Goal: Navigation & Orientation: Find specific page/section

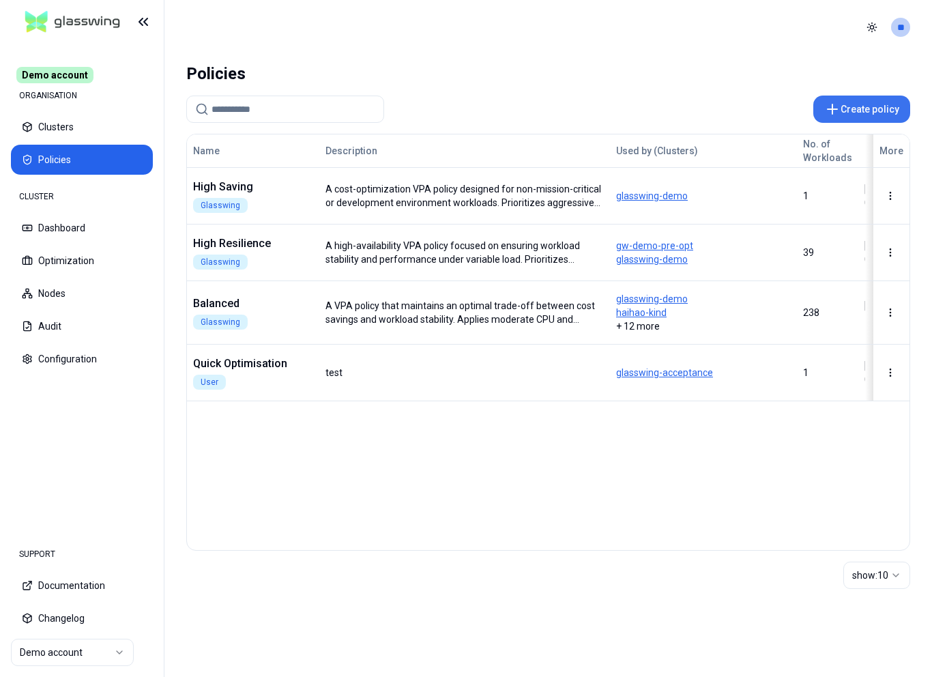
click at [887, 104] on button "Create policy" at bounding box center [861, 108] width 97 height 27
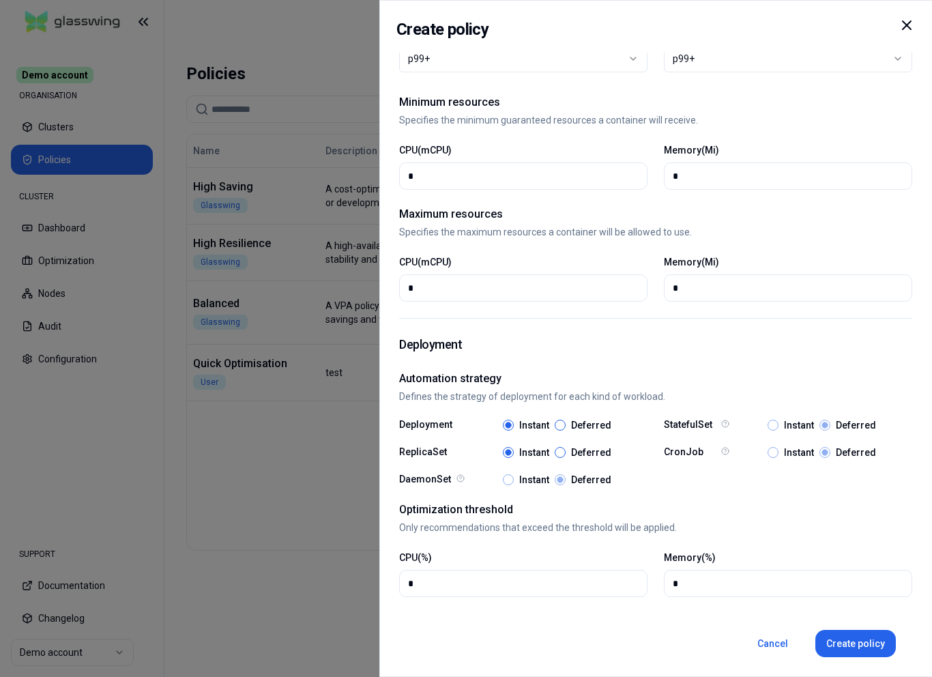
select select
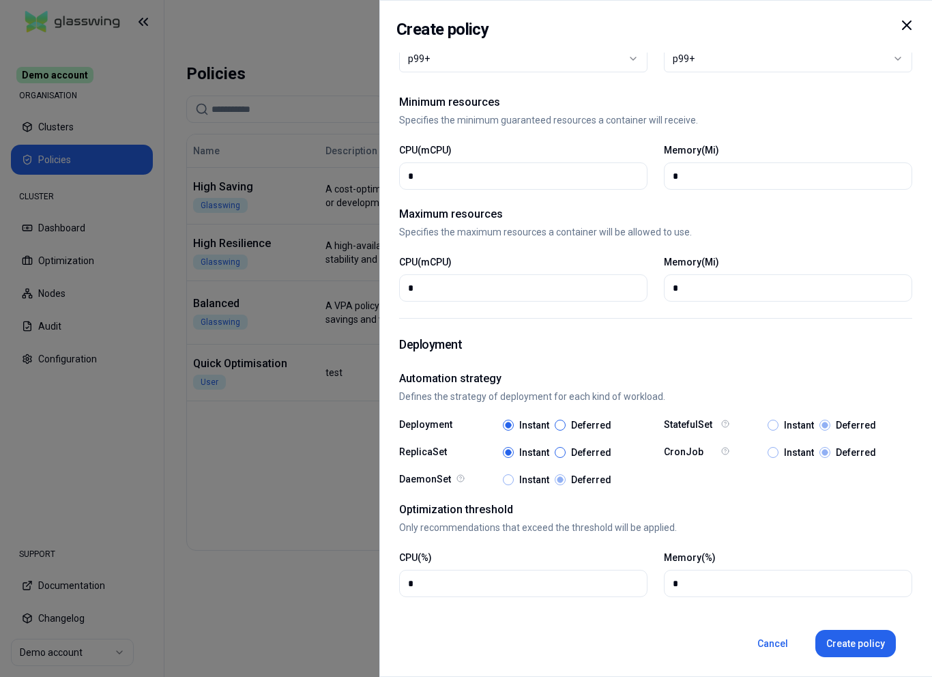
select select
click at [319, 216] on div at bounding box center [466, 338] width 932 height 677
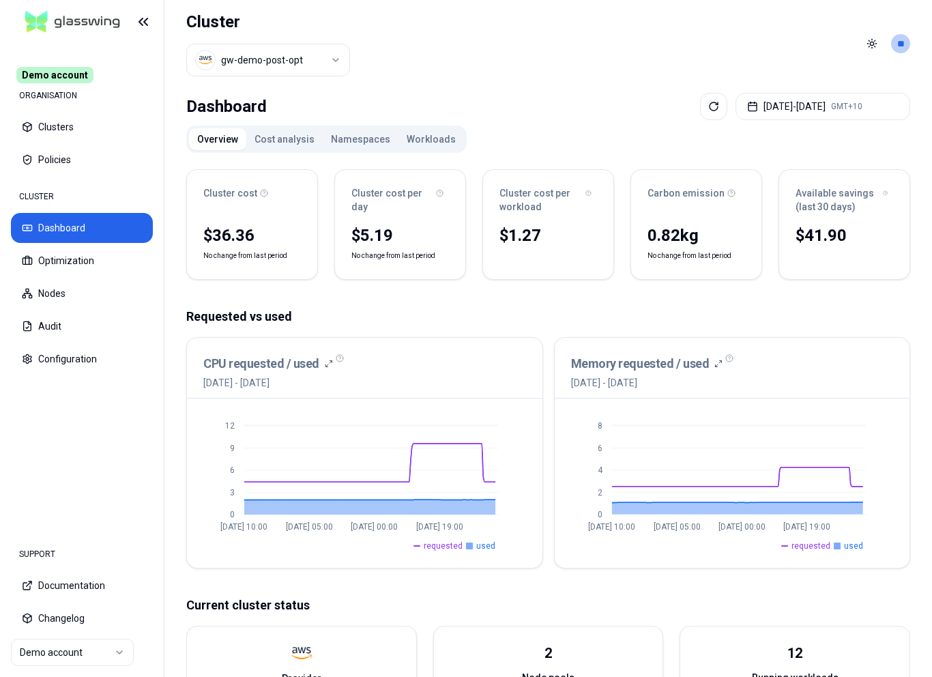
click at [305, 140] on button "Cost analysis" at bounding box center [284, 139] width 76 height 22
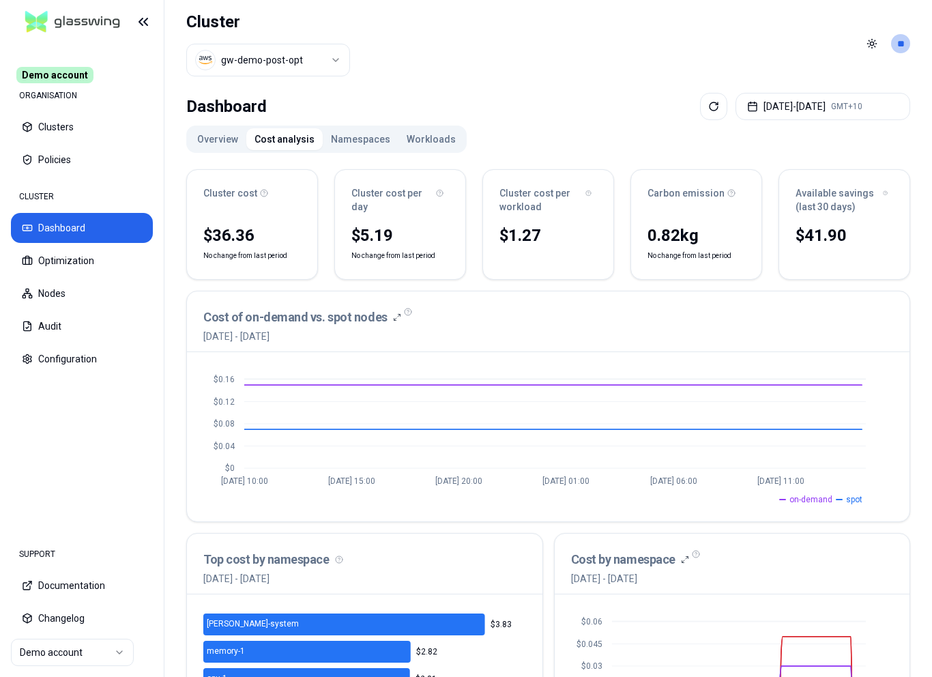
click at [369, 130] on button "Namespaces" at bounding box center [361, 139] width 76 height 22
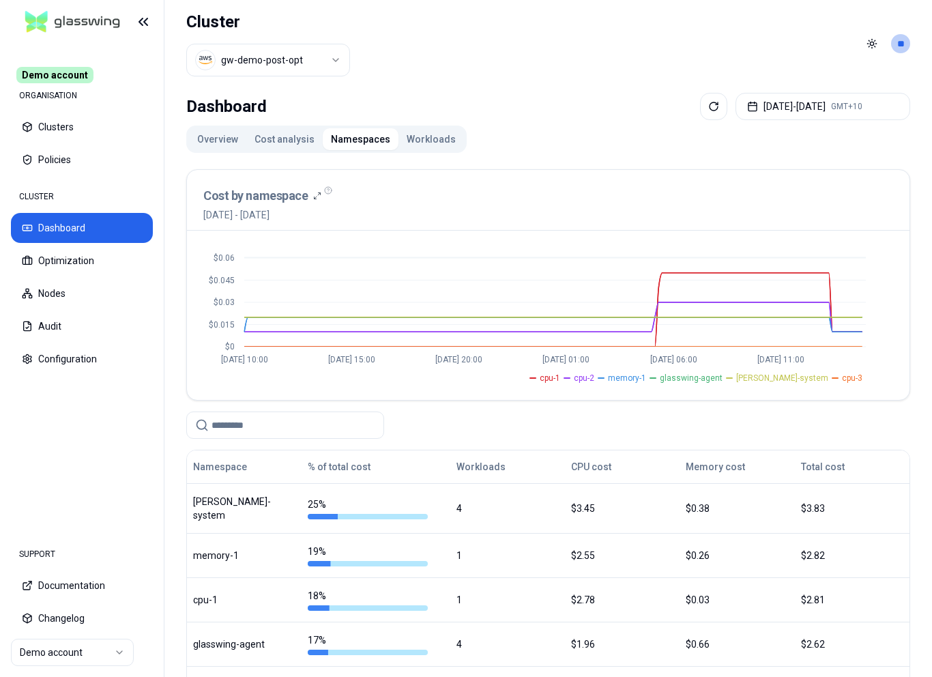
click at [418, 134] on button "Workloads" at bounding box center [430, 139] width 65 height 22
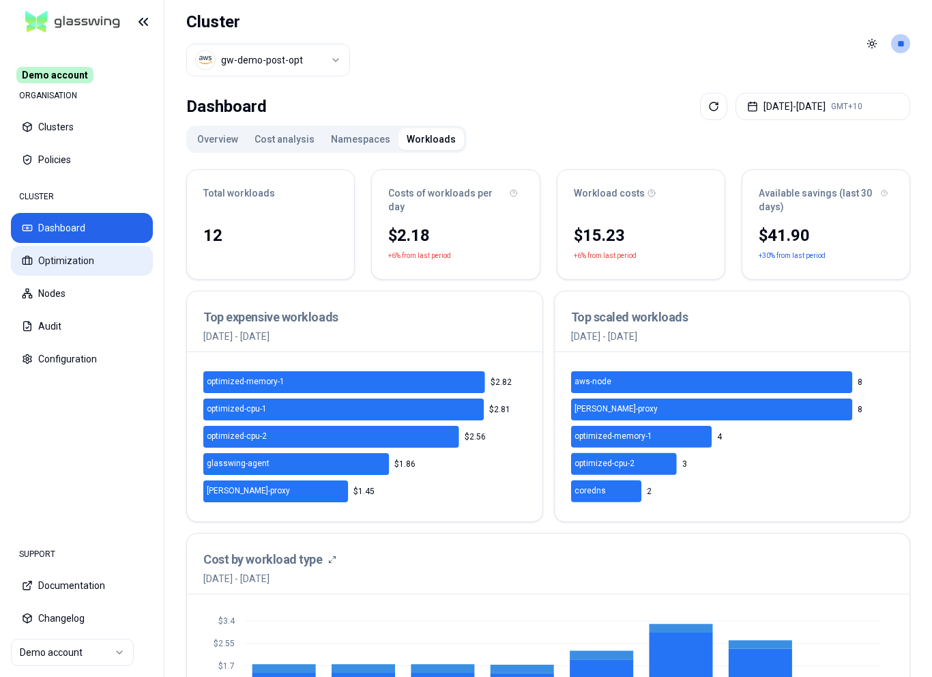
click at [66, 267] on button "Optimization" at bounding box center [82, 261] width 142 height 30
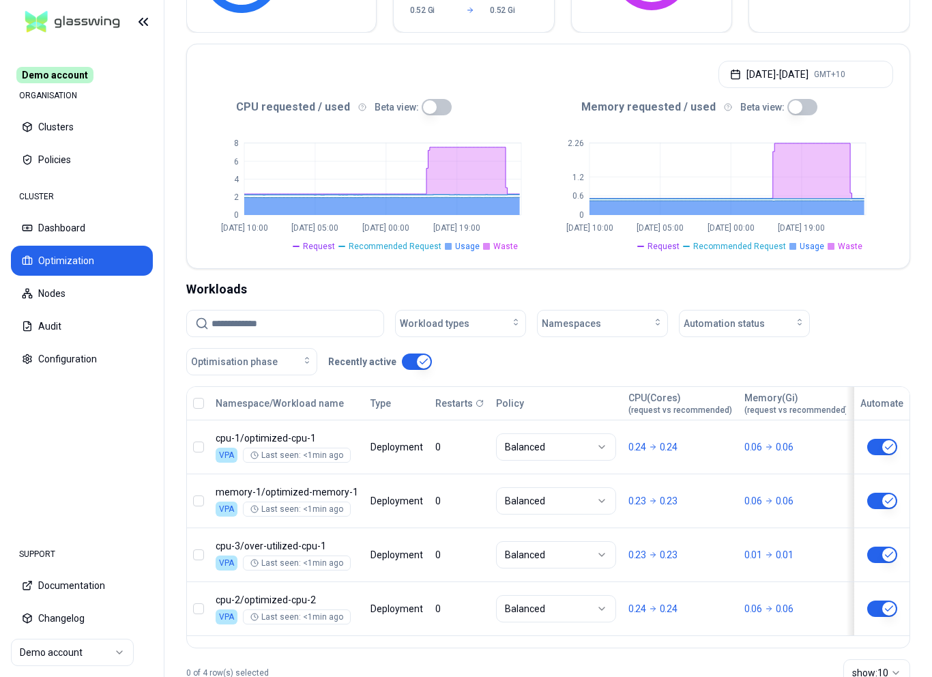
scroll to position [281, 0]
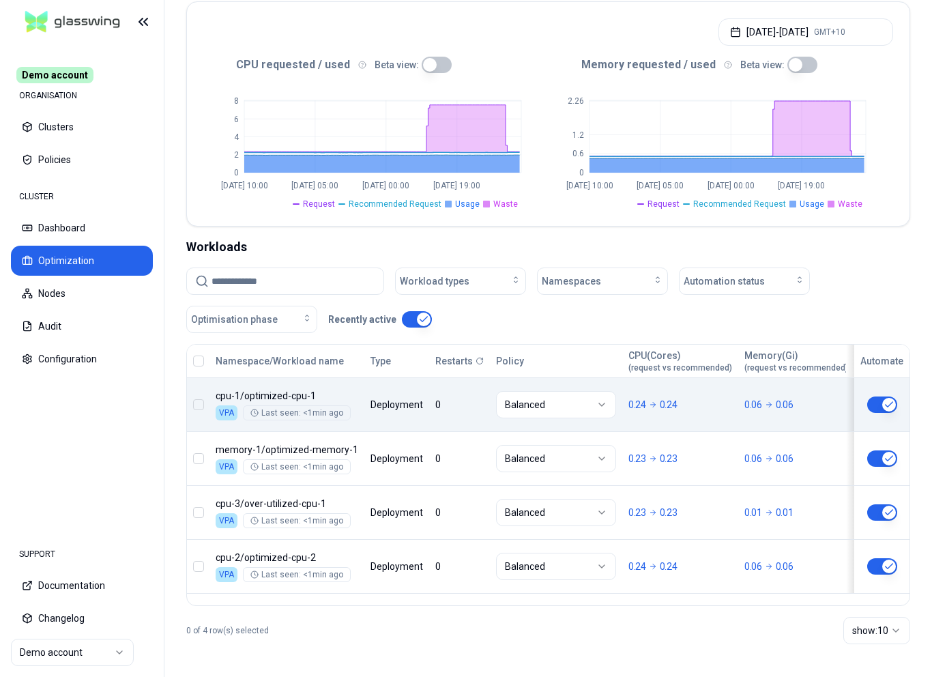
click at [655, 415] on body "Demo account ORGANISATION Clusters Policies CLUSTER Dashboard Optimization Node…" at bounding box center [466, 338] width 932 height 677
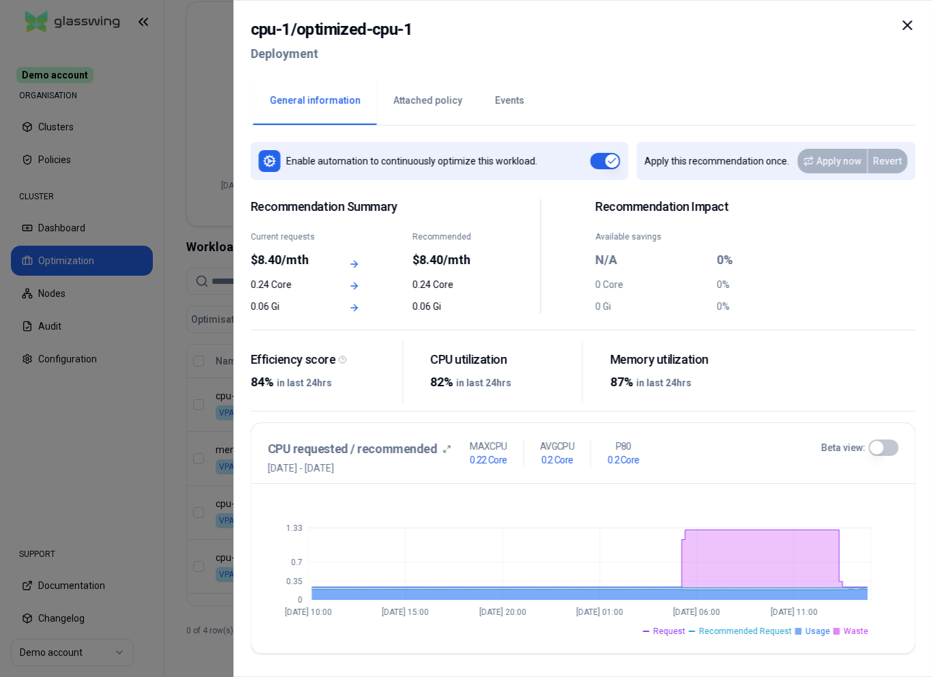
click at [403, 104] on button "Attached policy" at bounding box center [427, 101] width 102 height 48
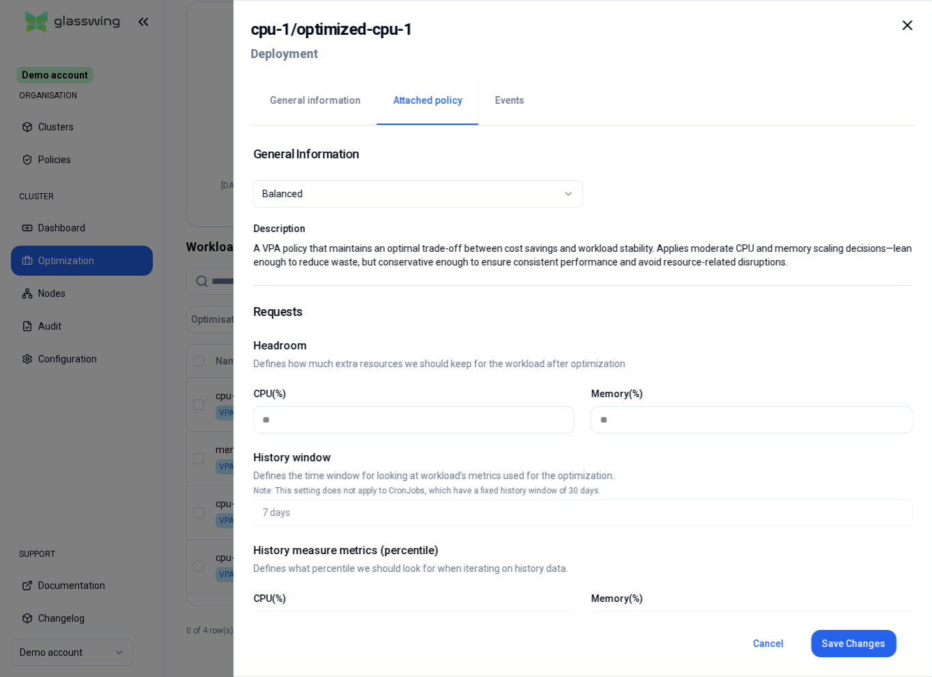
click at [511, 107] on button "Events" at bounding box center [509, 101] width 62 height 48
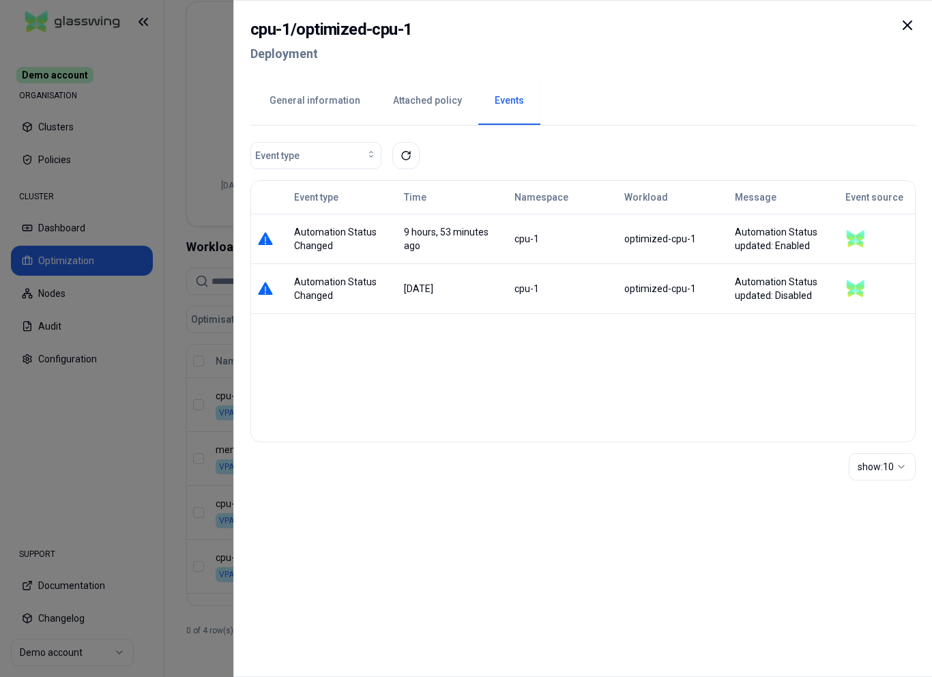
click at [211, 160] on div at bounding box center [466, 338] width 932 height 677
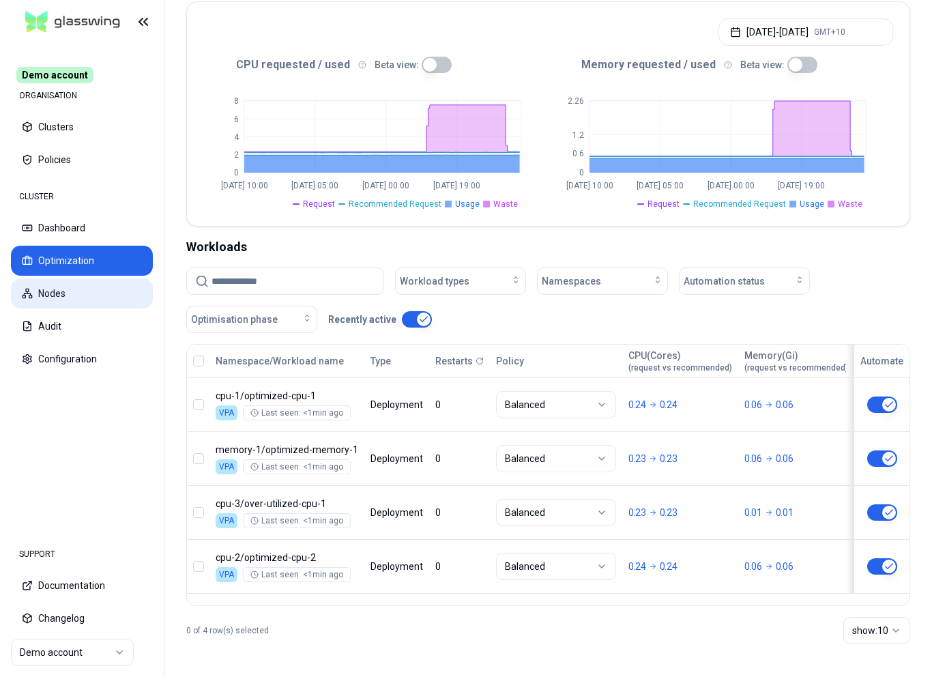
click at [83, 292] on button "Nodes" at bounding box center [82, 293] width 142 height 30
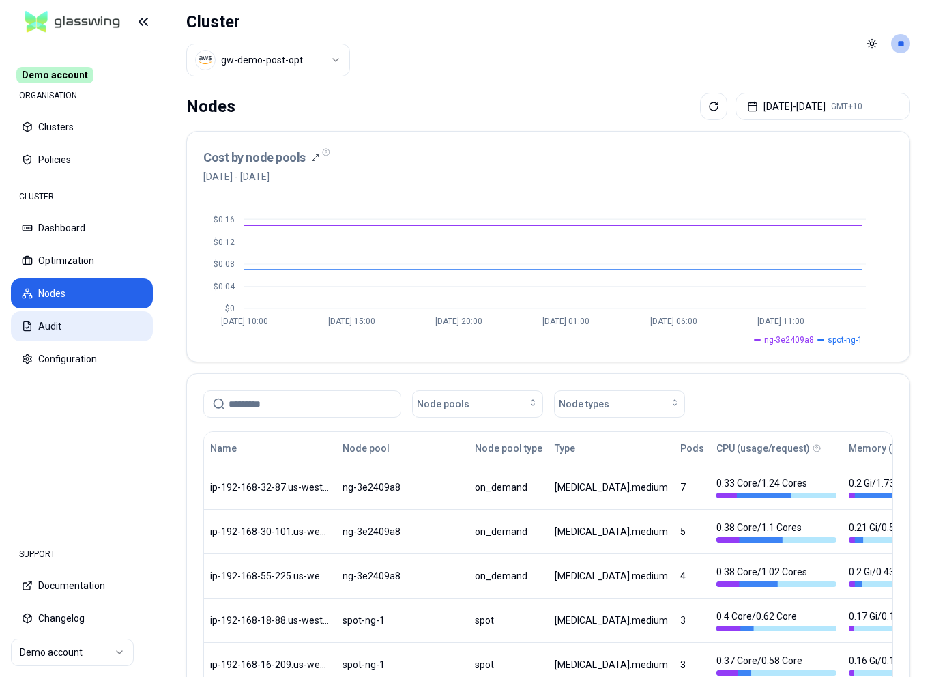
click at [66, 338] on button "Audit" at bounding box center [82, 326] width 142 height 30
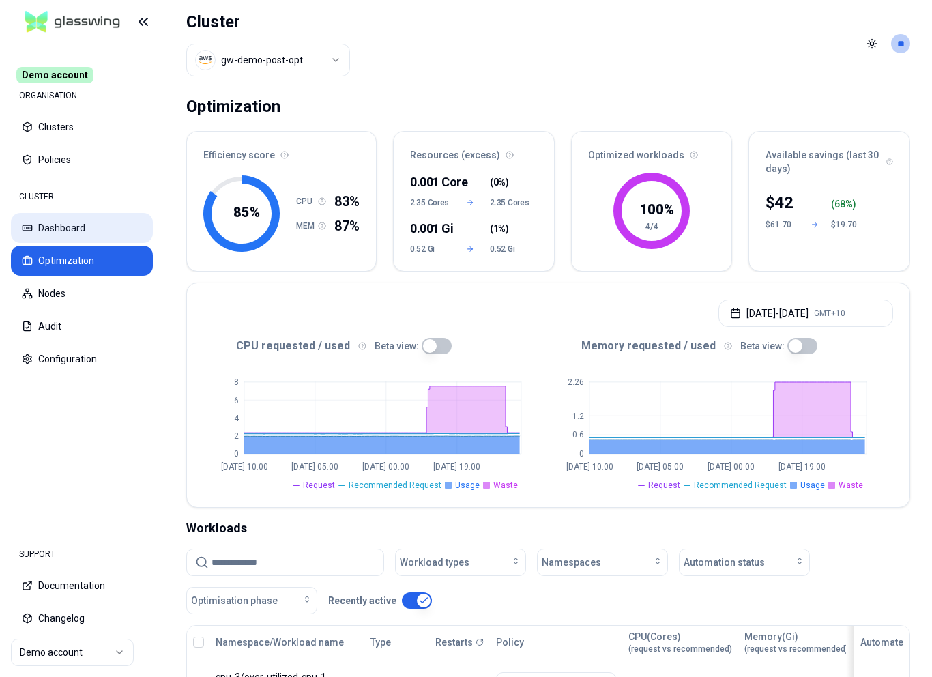
click at [102, 236] on button "Dashboard" at bounding box center [82, 228] width 142 height 30
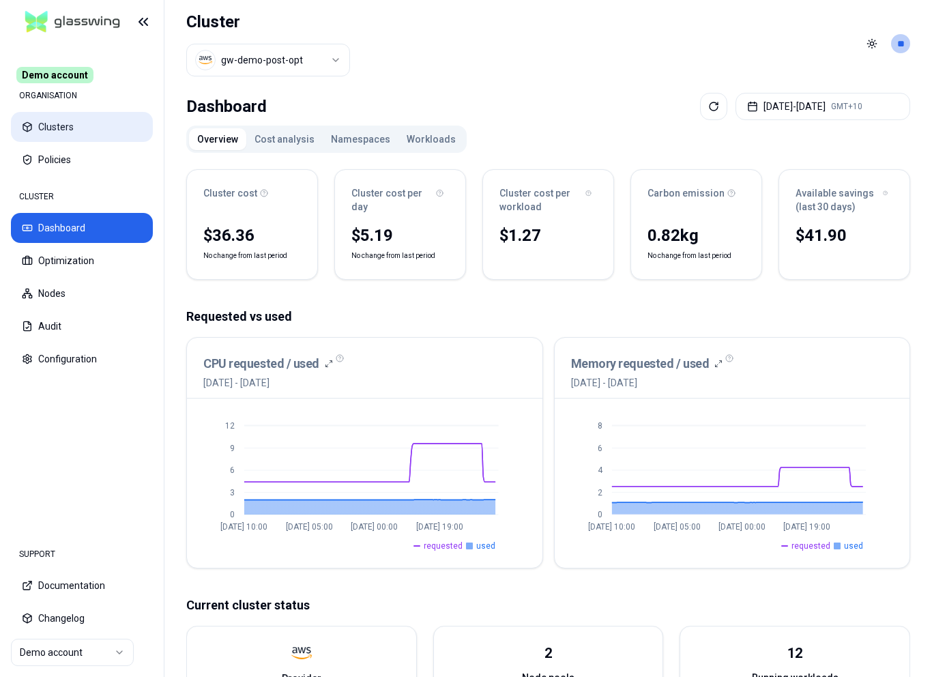
click at [91, 128] on button "Clusters" at bounding box center [82, 127] width 142 height 30
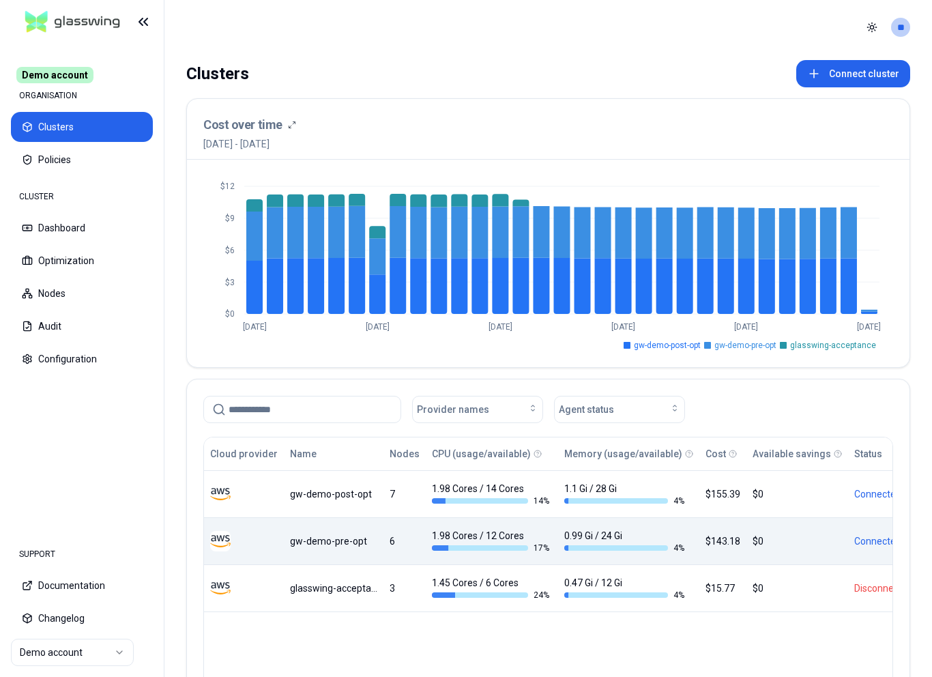
click at [752, 535] on div "$0" at bounding box center [796, 541] width 89 height 14
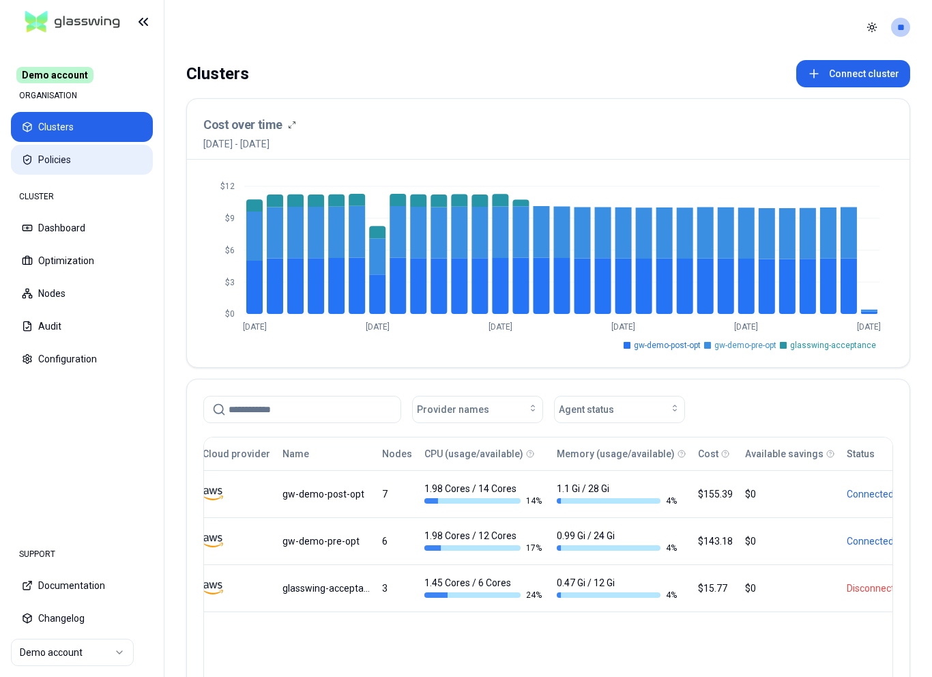
click at [59, 165] on button "Policies" at bounding box center [82, 160] width 142 height 30
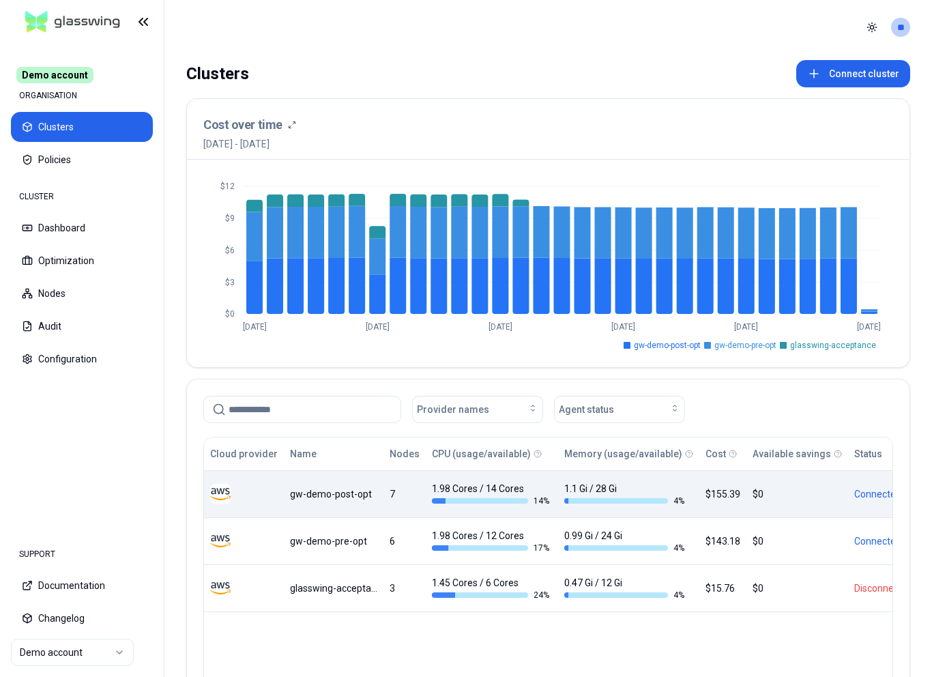
click at [719, 497] on div "$155.39" at bounding box center [722, 494] width 35 height 14
click at [773, 484] on td "$0" at bounding box center [797, 493] width 102 height 47
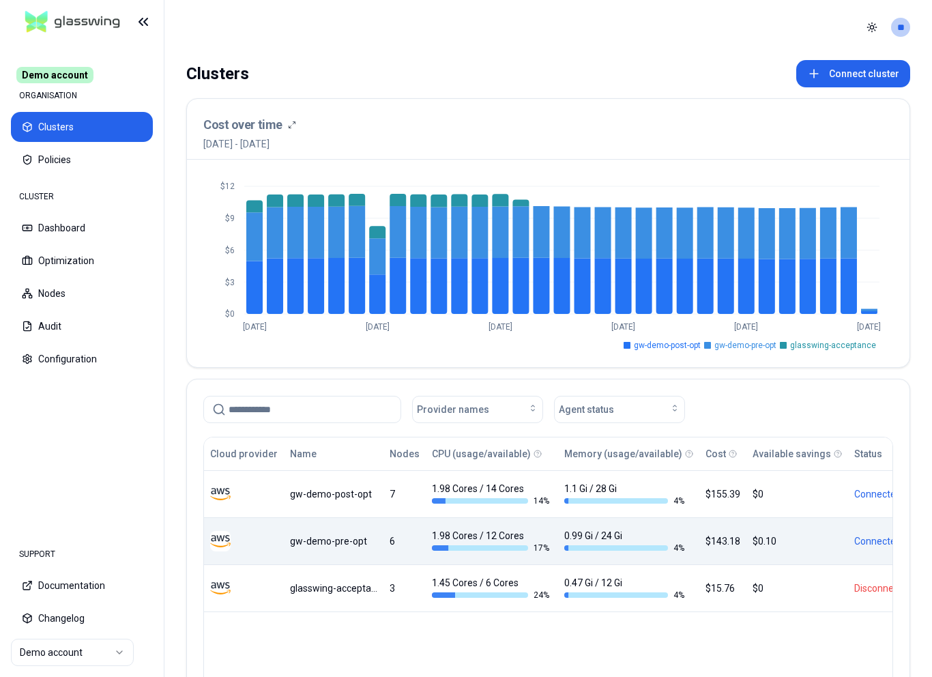
click at [793, 545] on div "$0.10" at bounding box center [796, 541] width 89 height 14
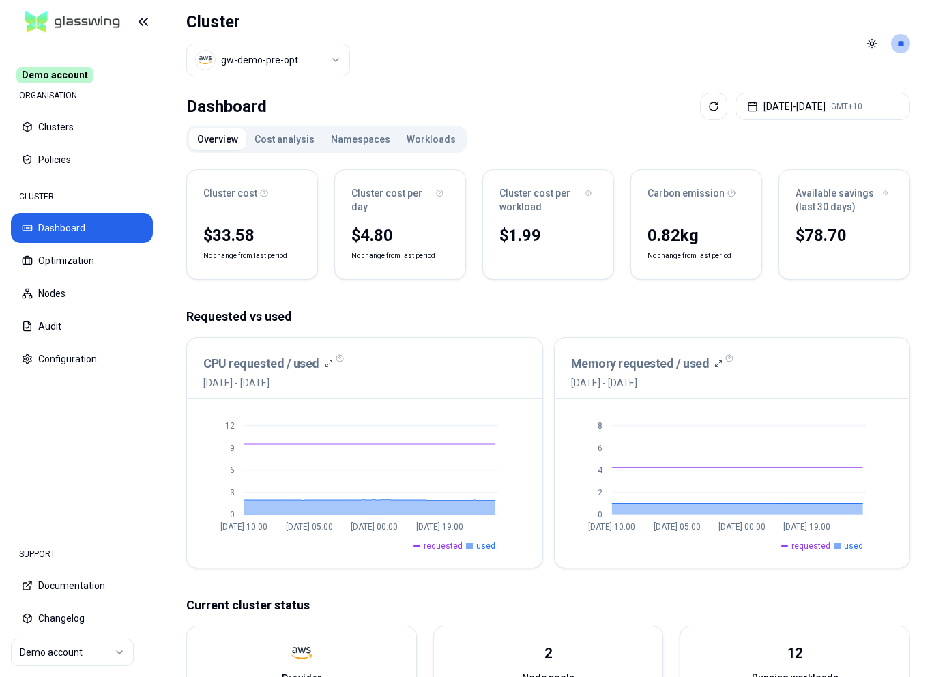
click at [420, 143] on button "Workloads" at bounding box center [430, 139] width 65 height 22
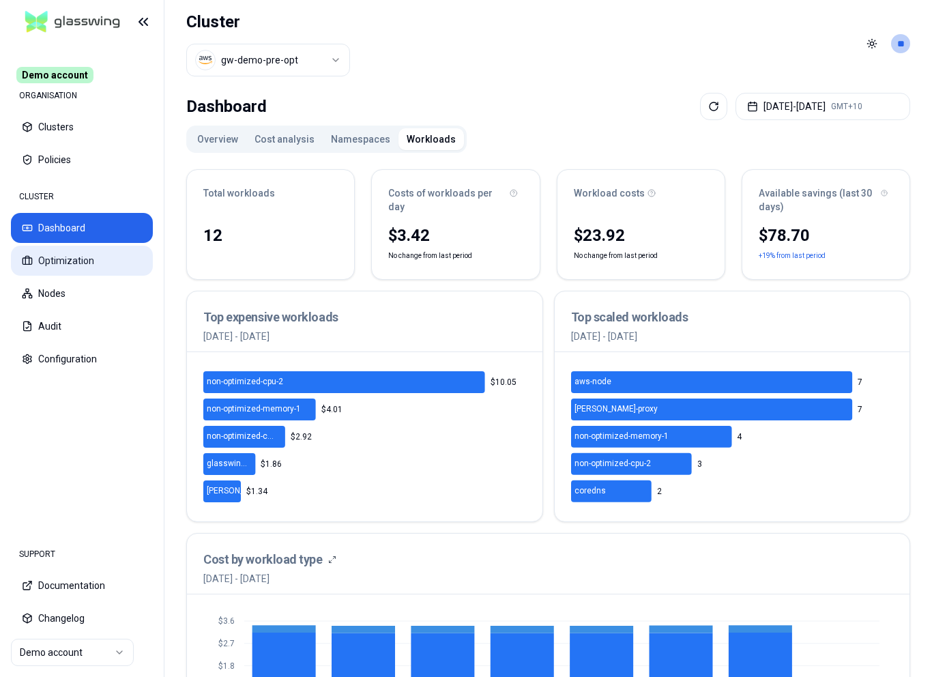
click at [61, 259] on button "Optimization" at bounding box center [82, 261] width 142 height 30
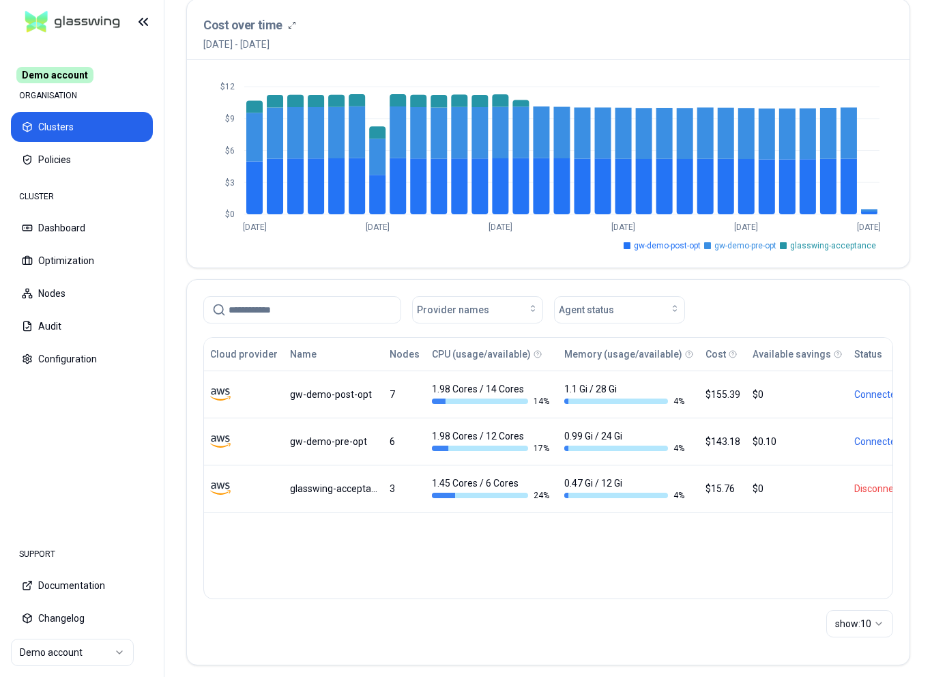
scroll to position [110, 0]
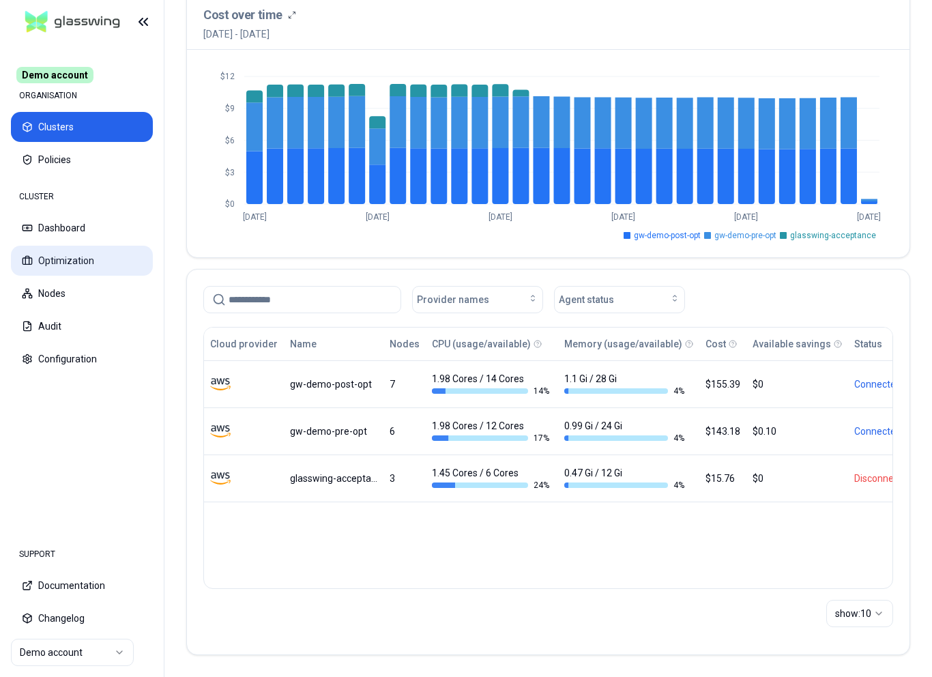
click at [48, 252] on button "Optimization" at bounding box center [82, 261] width 142 height 30
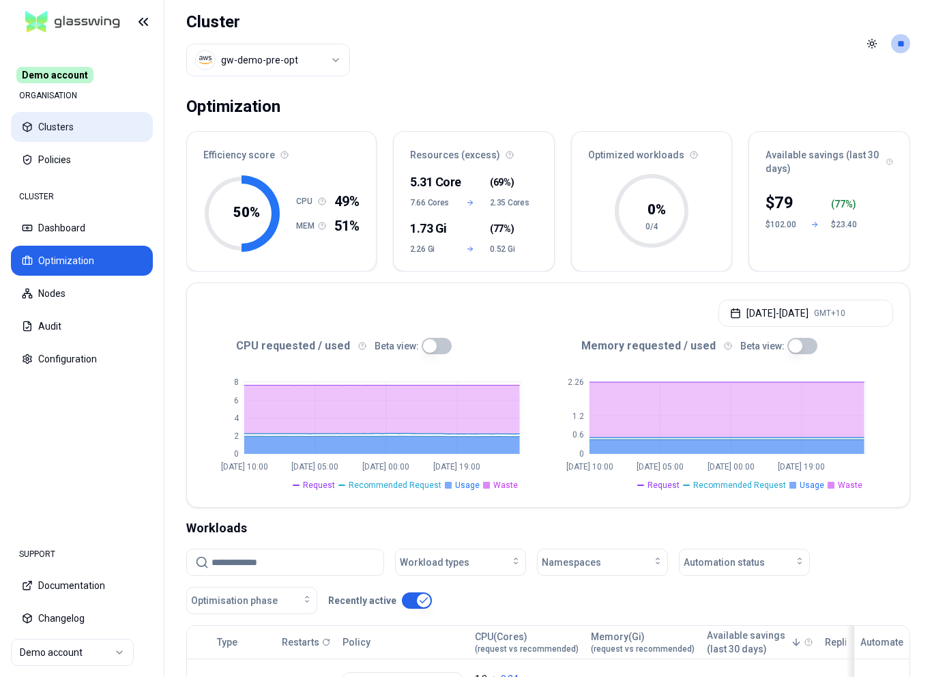
click at [85, 137] on button "Clusters" at bounding box center [82, 127] width 142 height 30
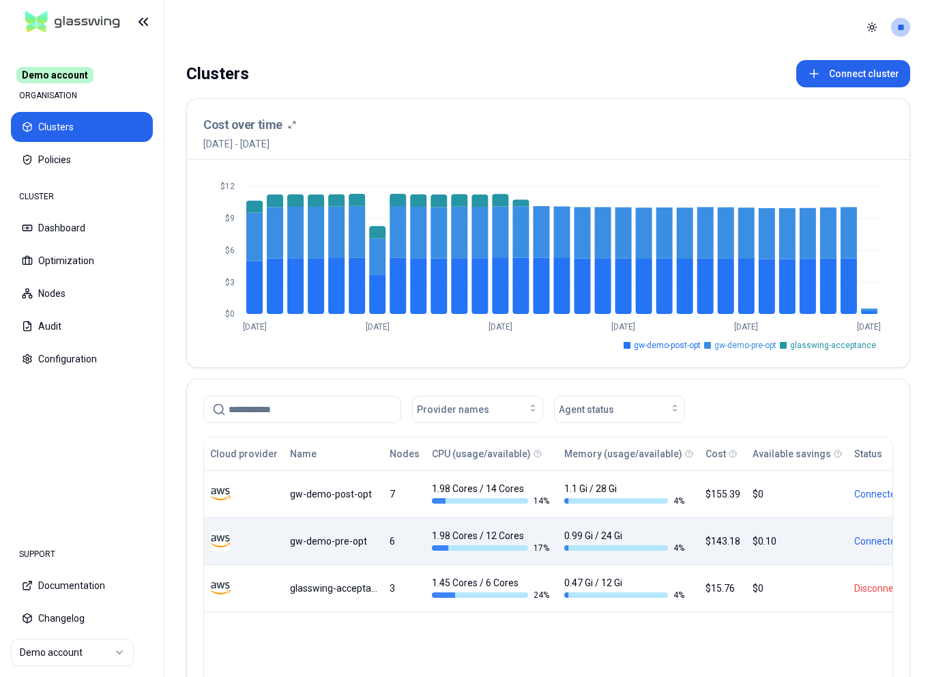
scroll to position [1, 0]
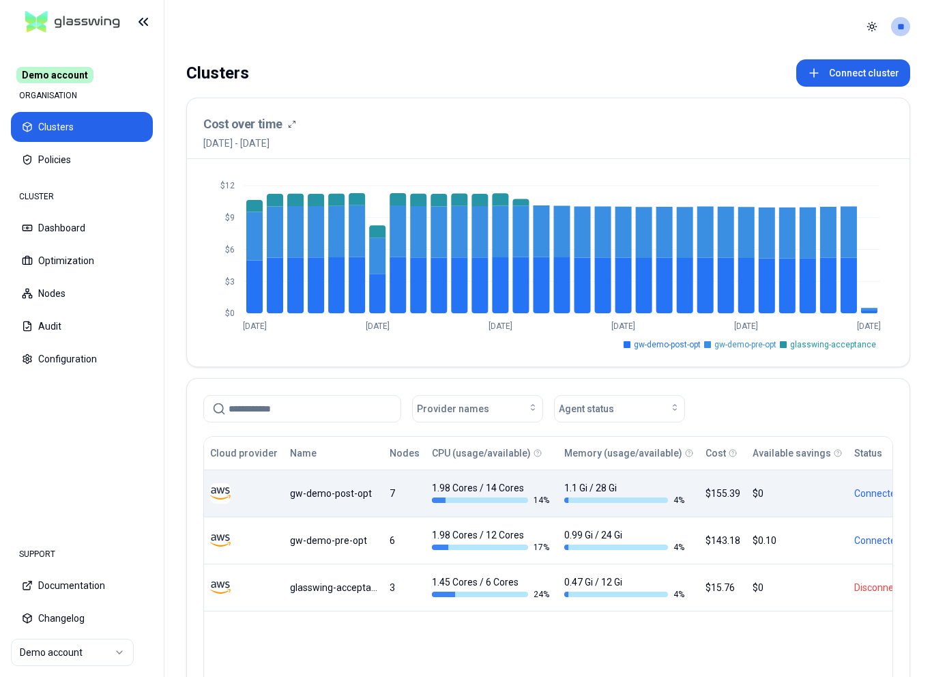
click at [384, 494] on div "7" at bounding box center [404, 493] width 41 height 14
